Goal: Transaction & Acquisition: Purchase product/service

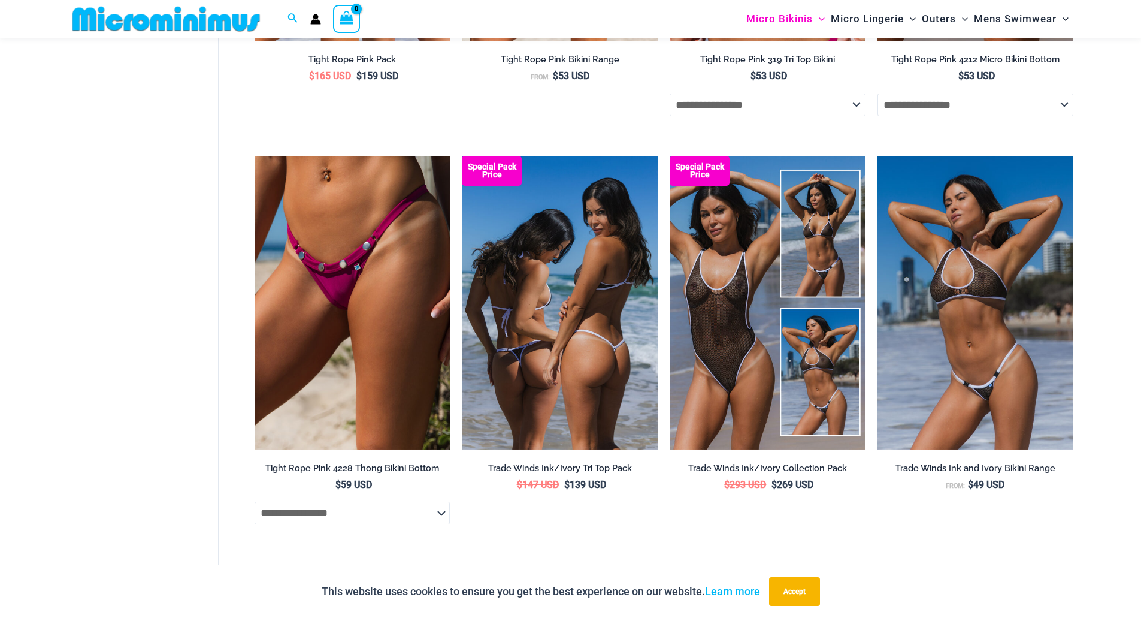
scroll to position [650, 0]
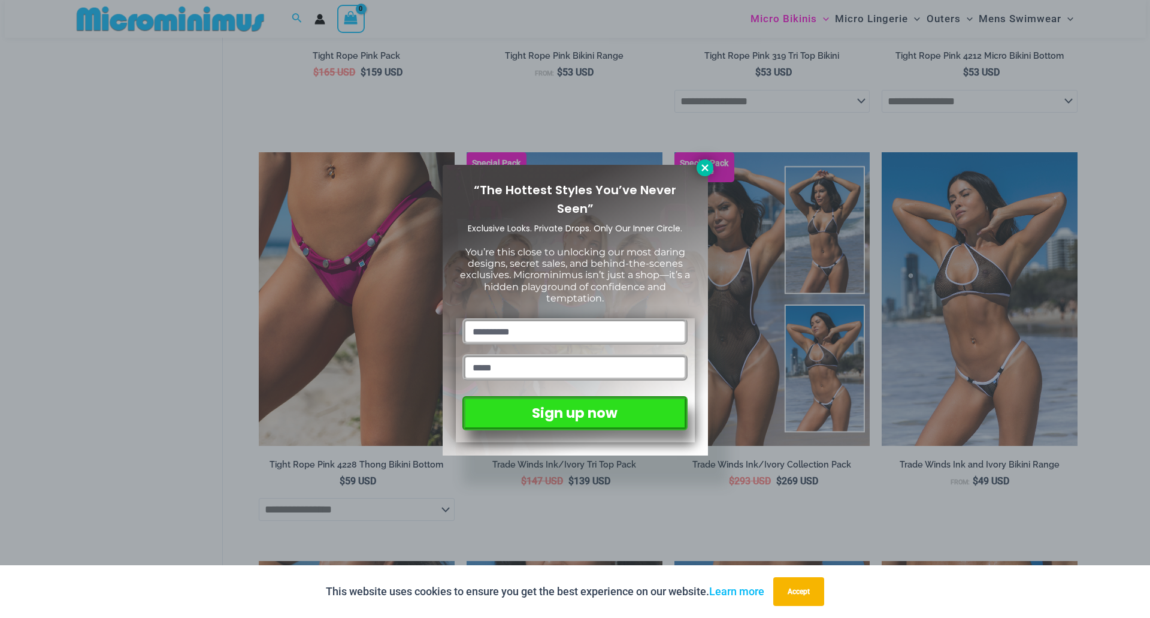
click at [704, 171] on icon at bounding box center [705, 167] width 11 height 11
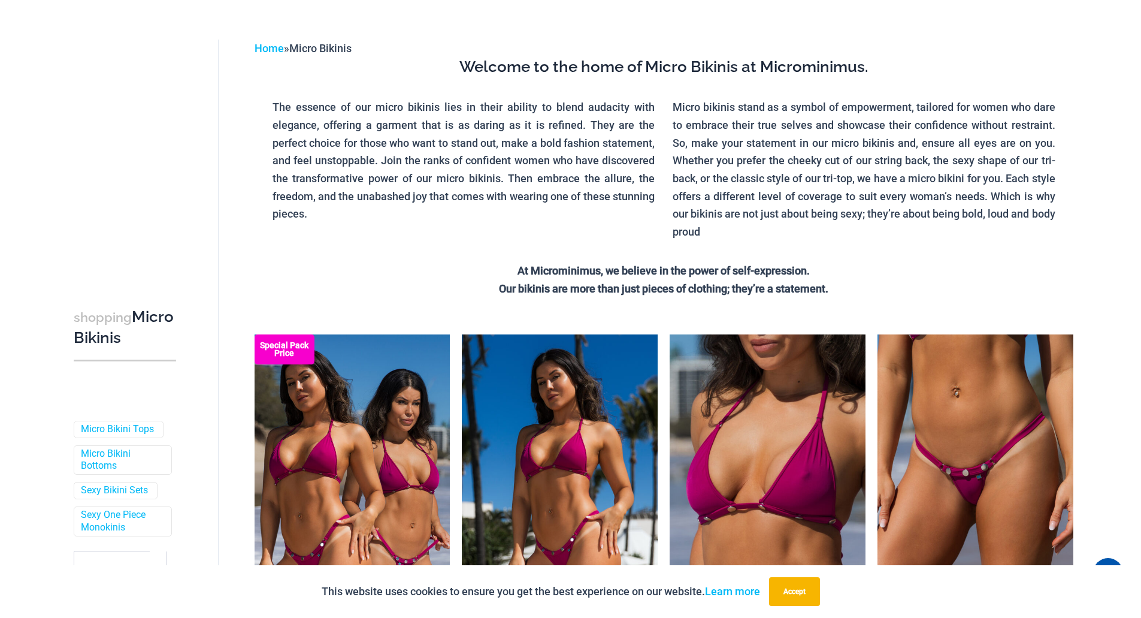
scroll to position [0, 0]
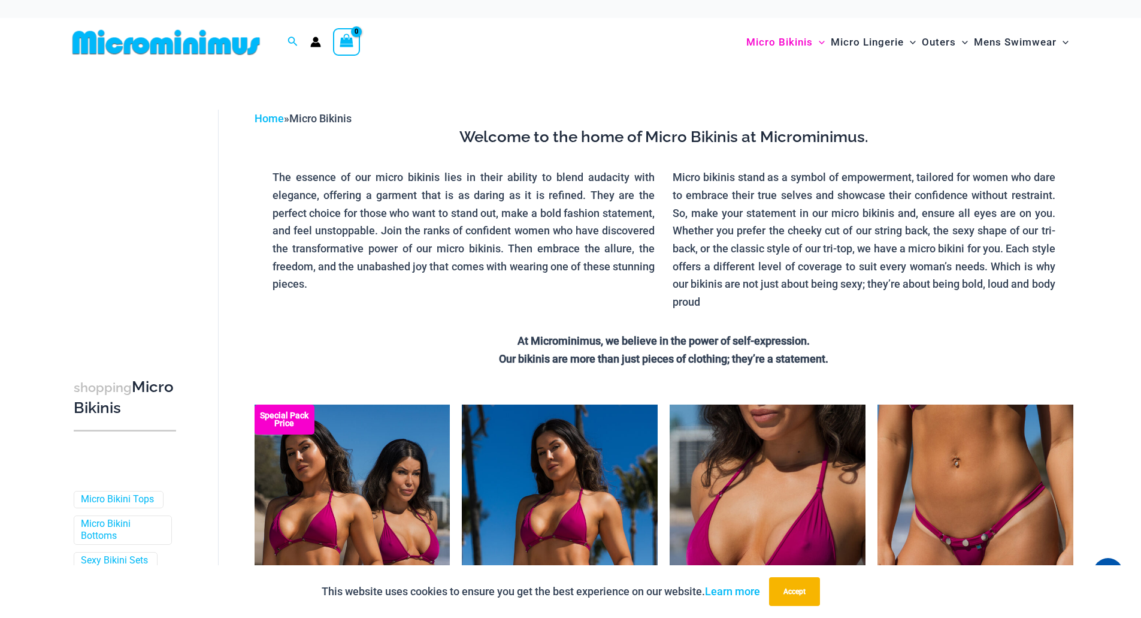
click at [200, 42] on img at bounding box center [166, 42] width 197 height 27
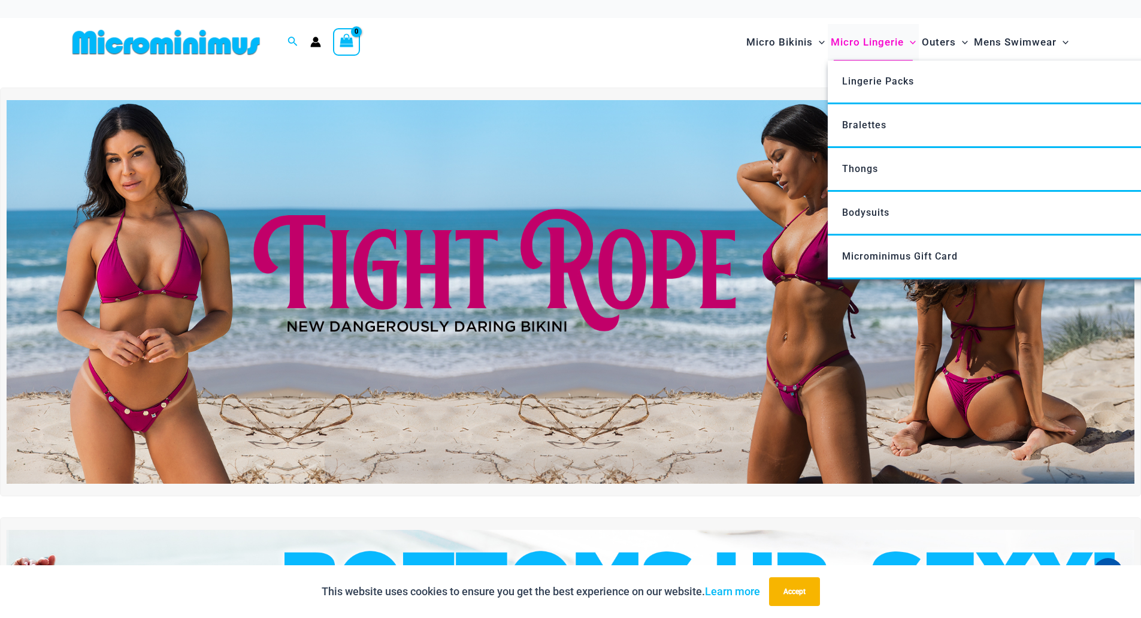
click at [879, 43] on span "Micro Lingerie" at bounding box center [867, 42] width 73 height 31
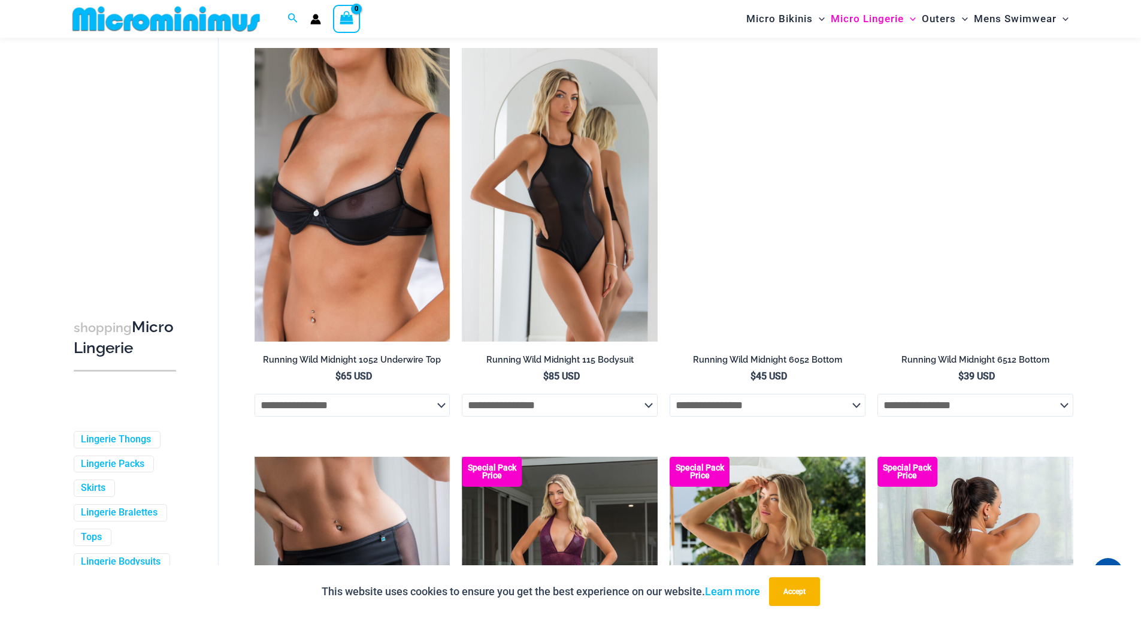
scroll to position [1370, 0]
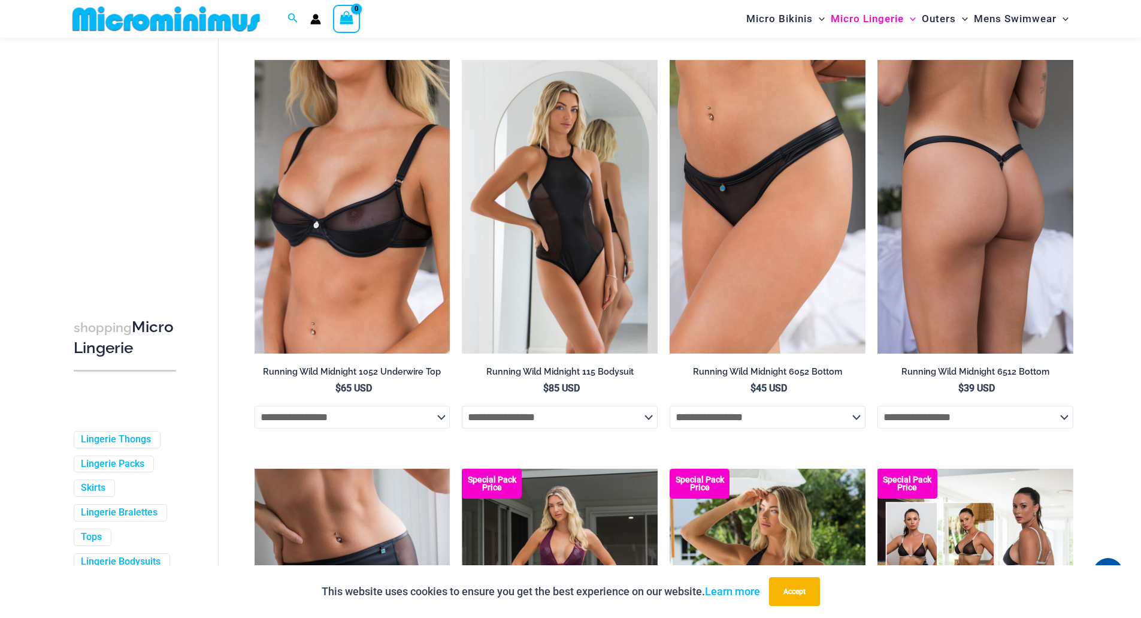
click at [1021, 338] on img at bounding box center [975, 206] width 196 height 293
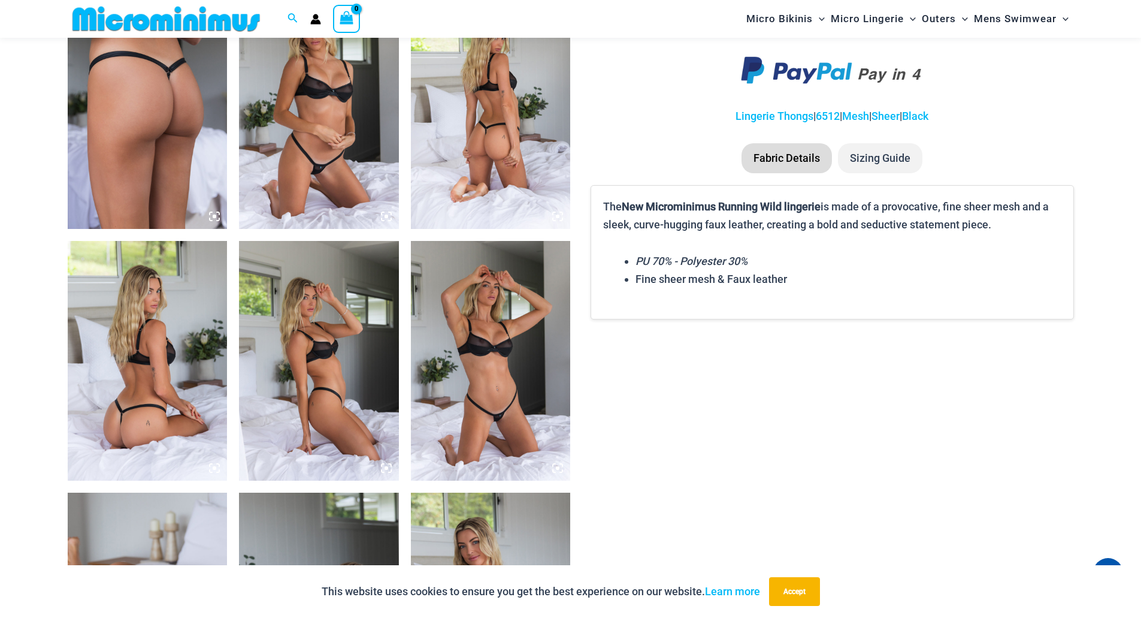
scroll to position [888, 0]
